Goal: Information Seeking & Learning: Learn about a topic

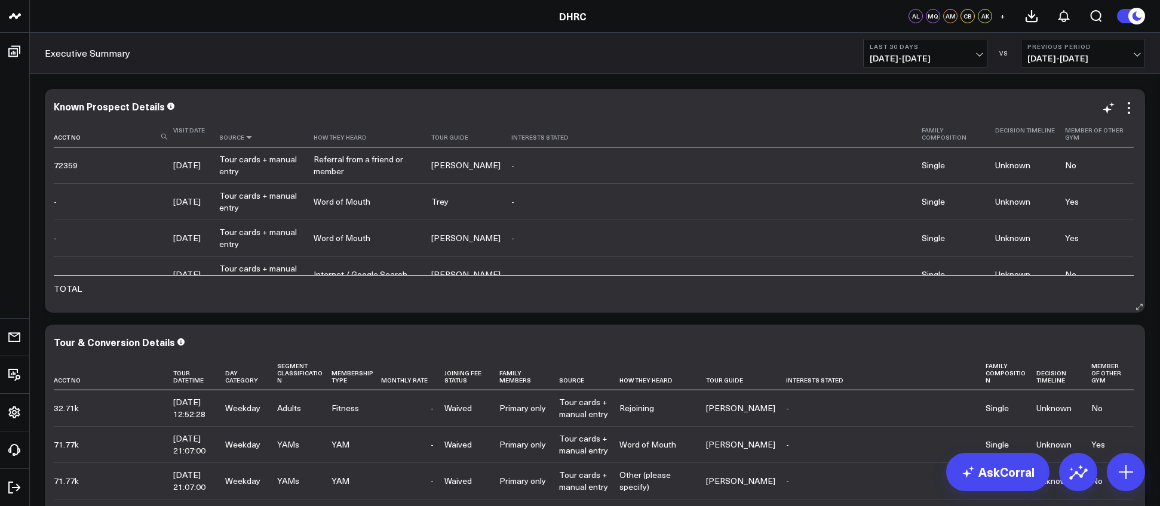
click at [251, 140] on icon at bounding box center [249, 137] width 10 height 7
click at [252, 138] on icon at bounding box center [249, 137] width 10 height 7
click at [253, 136] on icon at bounding box center [249, 137] width 10 height 7
click at [250, 136] on icon at bounding box center [249, 137] width 10 height 7
click at [260, 153] on div "Tour cards + manual entry" at bounding box center [260, 165] width 83 height 24
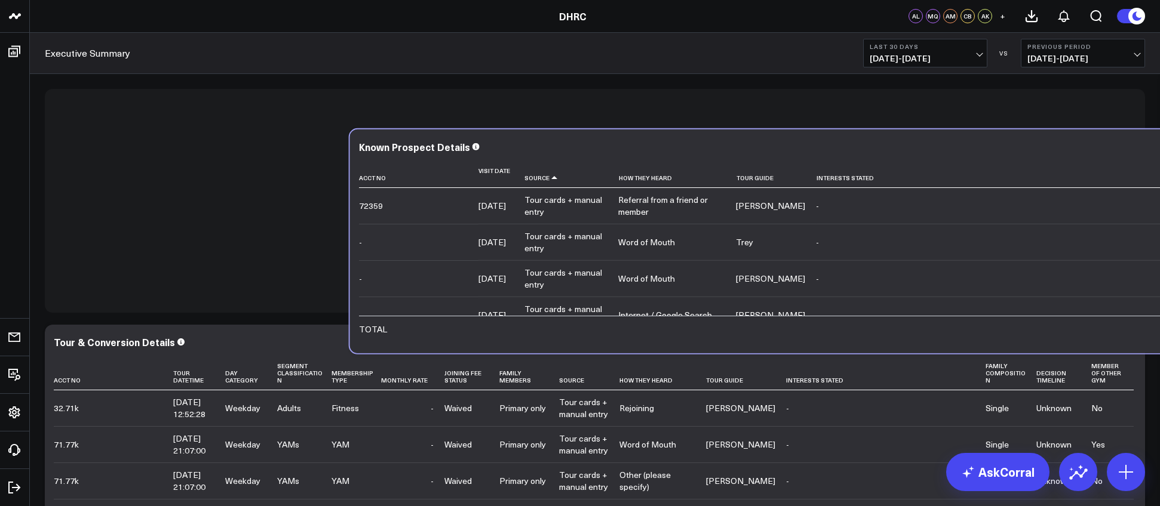
click at [524, 194] on div "Tour cards + manual entry" at bounding box center [565, 206] width 83 height 24
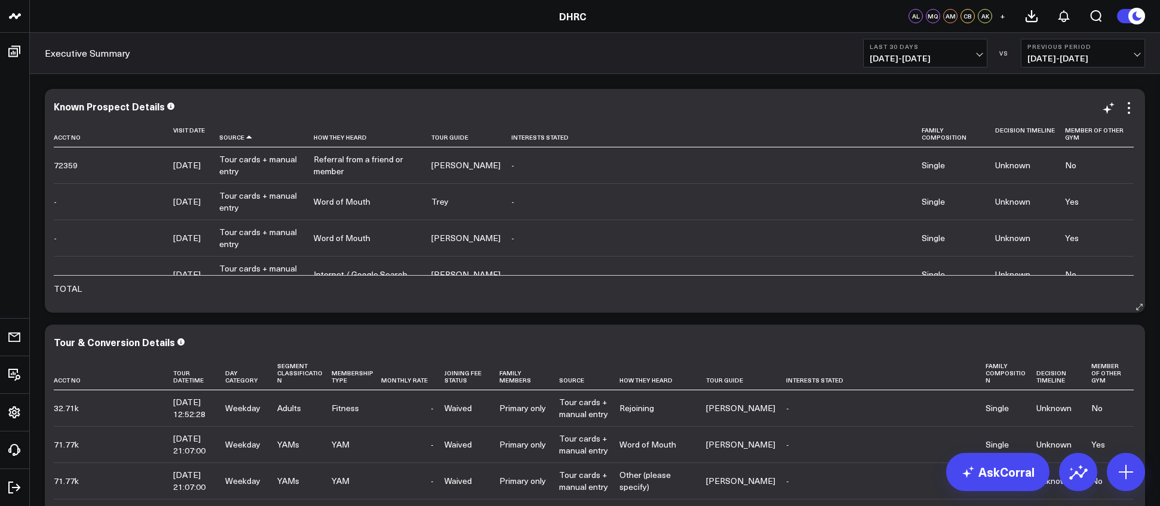
click at [265, 106] on div "Known Prospect Details" at bounding box center [595, 106] width 1082 height 11
click at [250, 143] on th "Source" at bounding box center [266, 134] width 94 height 27
click at [254, 138] on icon at bounding box center [249, 137] width 10 height 7
click at [250, 136] on icon at bounding box center [249, 137] width 10 height 7
click at [251, 136] on icon at bounding box center [249, 137] width 10 height 7
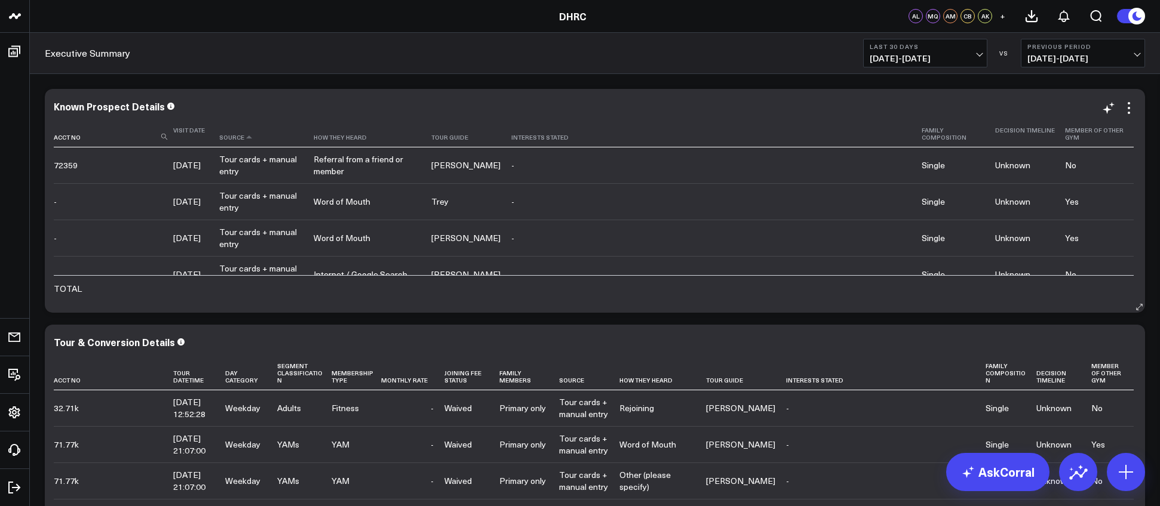
click at [244, 134] on th "Source" at bounding box center [266, 134] width 94 height 27
click at [245, 140] on th "Source" at bounding box center [266, 134] width 94 height 27
click at [251, 140] on icon at bounding box center [249, 137] width 10 height 7
click at [568, 138] on icon at bounding box center [573, 137] width 10 height 7
click at [568, 137] on icon at bounding box center [573, 137] width 10 height 7
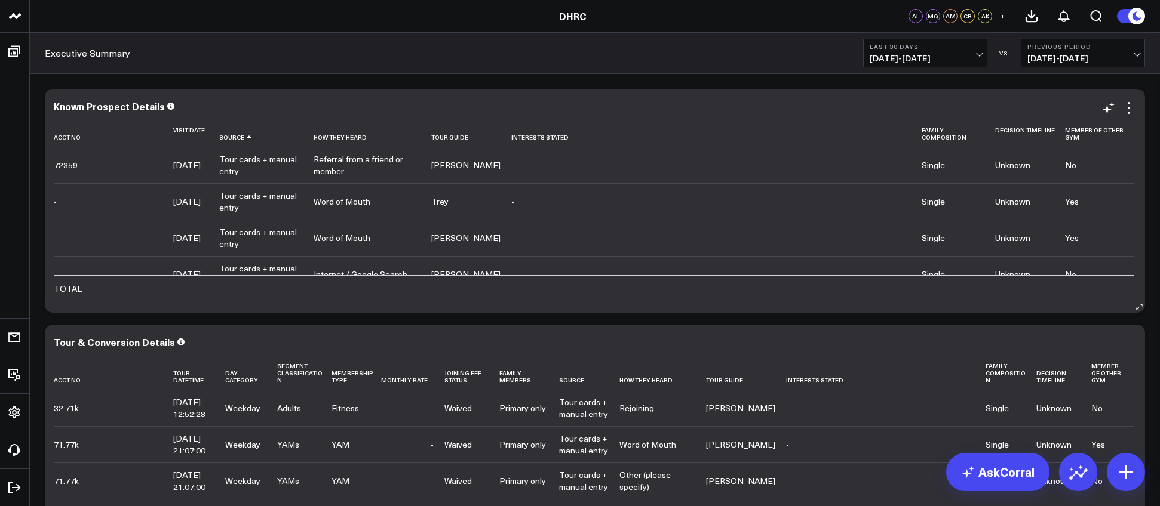
click at [568, 137] on icon at bounding box center [573, 137] width 10 height 7
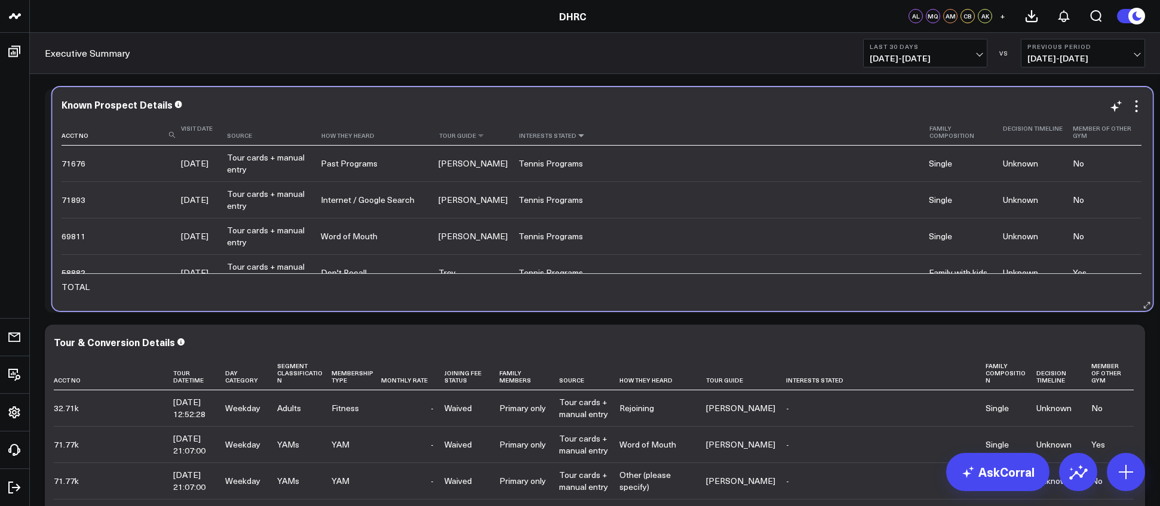
drag, startPoint x: 555, startPoint y: 135, endPoint x: 448, endPoint y: 120, distance: 108.5
click at [576, 135] on icon at bounding box center [581, 135] width 10 height 7
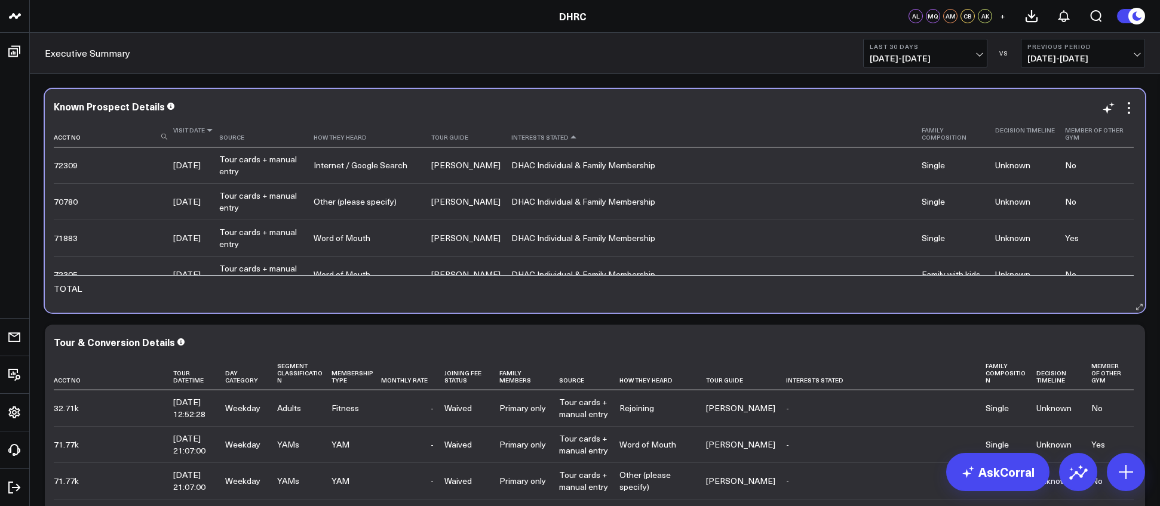
click at [207, 134] on icon at bounding box center [210, 130] width 10 height 7
click at [209, 134] on icon at bounding box center [210, 130] width 10 height 7
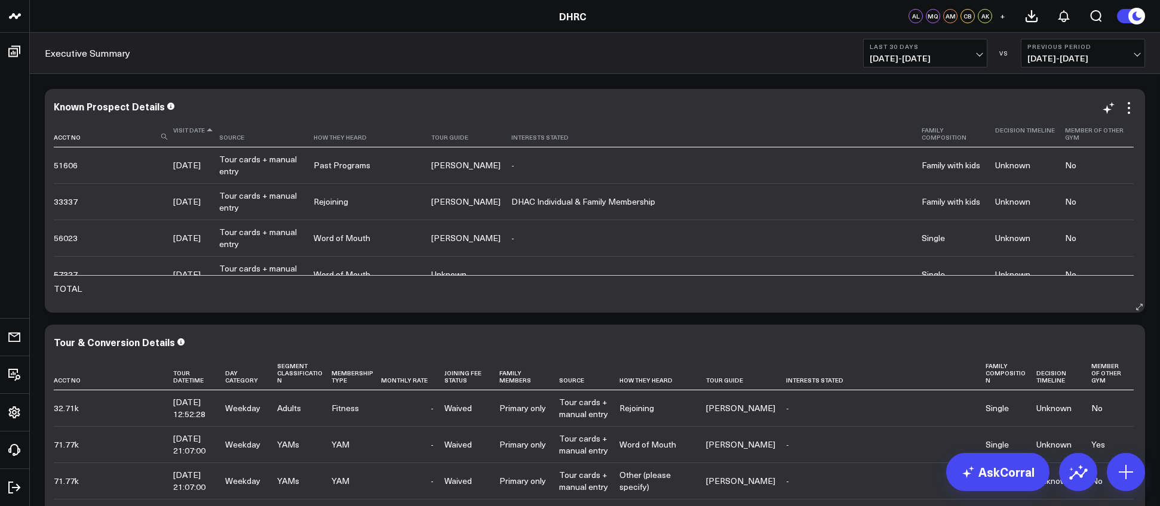
click at [207, 134] on icon at bounding box center [210, 130] width 10 height 7
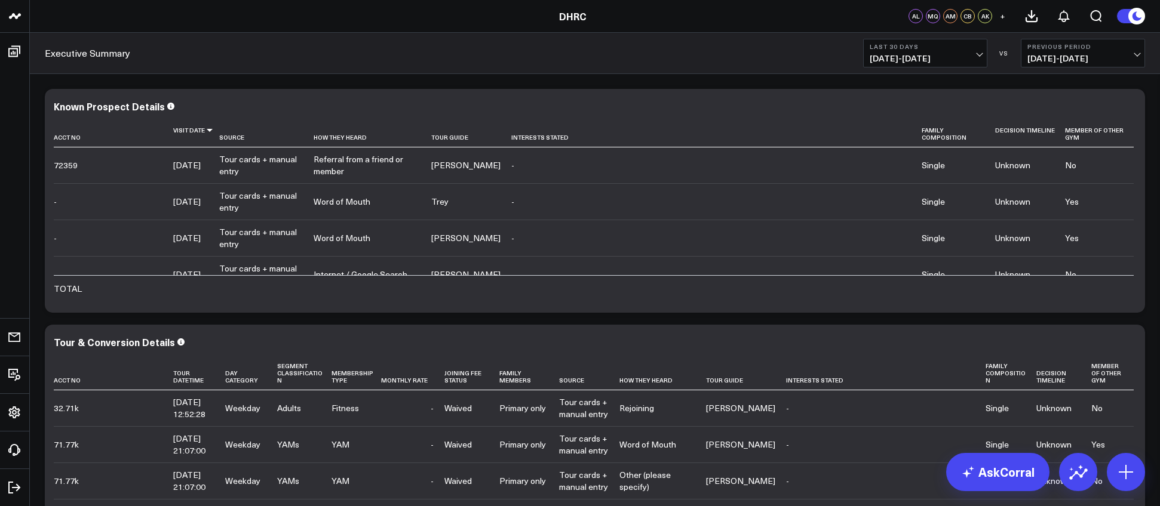
click at [562, 49] on div "Executive Summary Last 30 Days [DATE] - [DATE] VS Previous Period [DATE] - [DAT…" at bounding box center [595, 53] width 1130 height 41
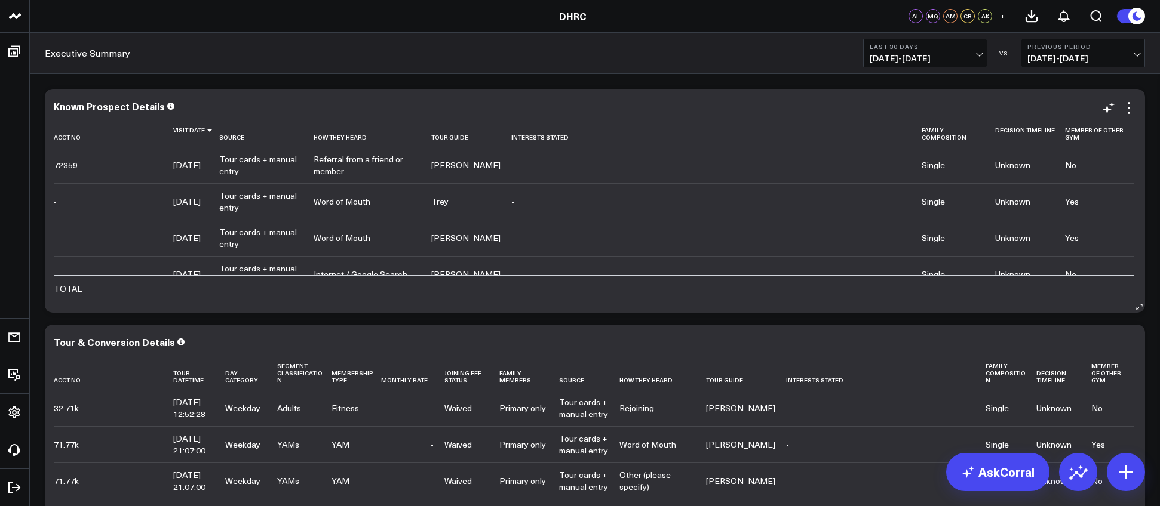
scroll to position [10, 0]
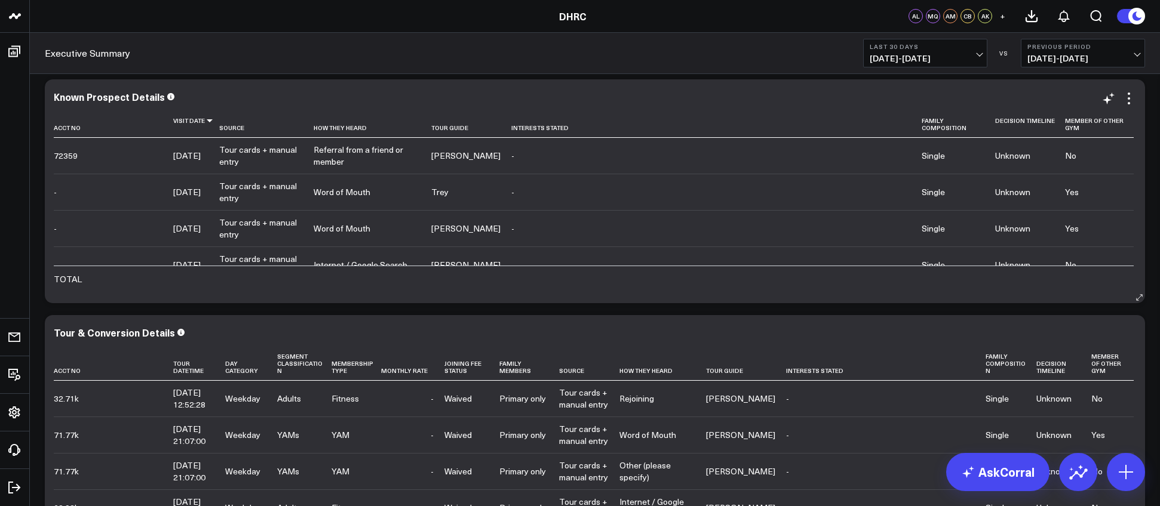
click at [466, 278] on td at bounding box center [471, 279] width 80 height 26
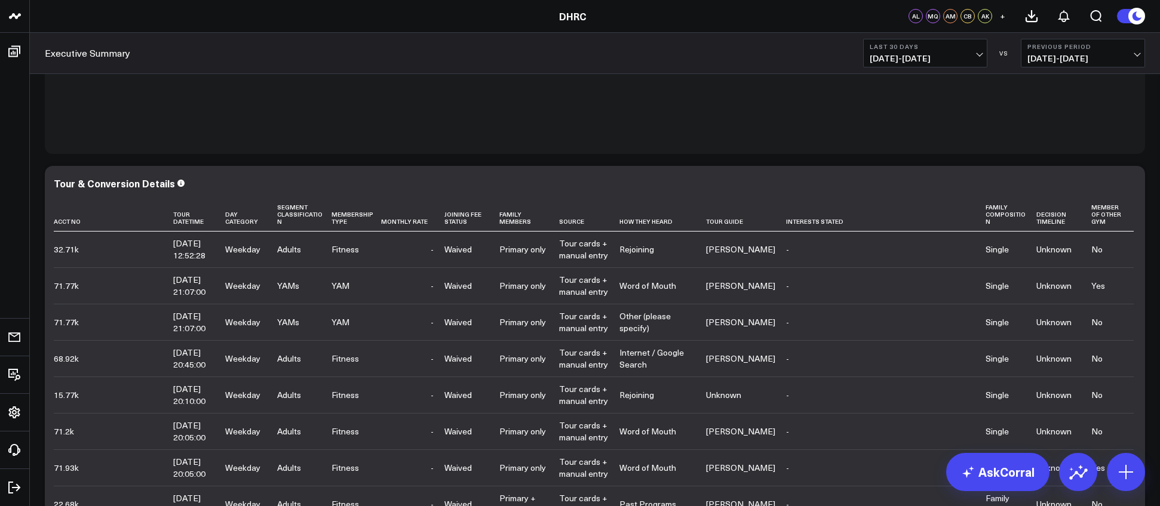
scroll to position [113, 0]
